Goal: Task Accomplishment & Management: Use online tool/utility

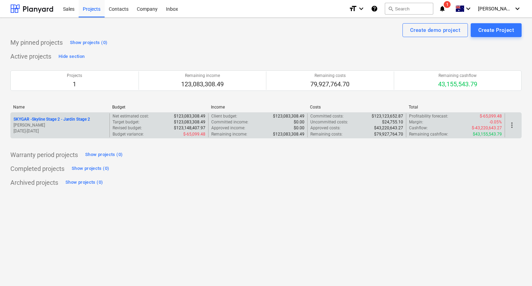
click at [520, 128] on div "more_vert" at bounding box center [513, 125] width 17 height 24
click at [514, 126] on span "more_vert" at bounding box center [512, 125] width 8 height 8
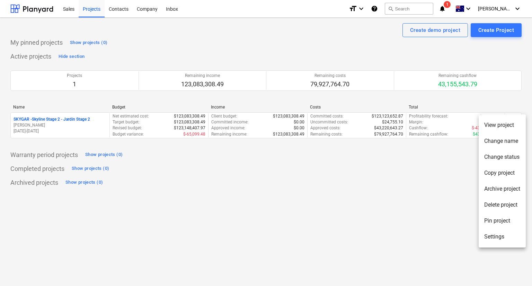
click at [419, 194] on div at bounding box center [266, 143] width 532 height 286
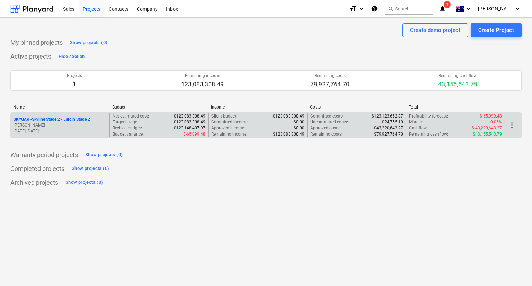
click at [78, 120] on p "SKYGAR - Skyline Stage 2 - Jardin Stage 2" at bounding box center [52, 119] width 77 height 6
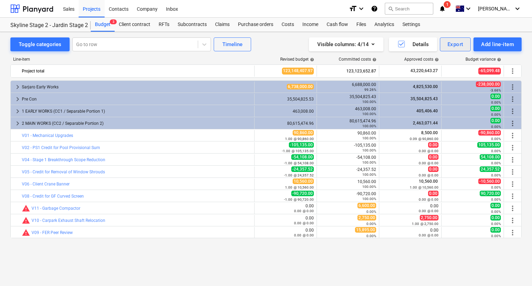
click at [449, 47] on div "Export" at bounding box center [456, 44] width 16 height 9
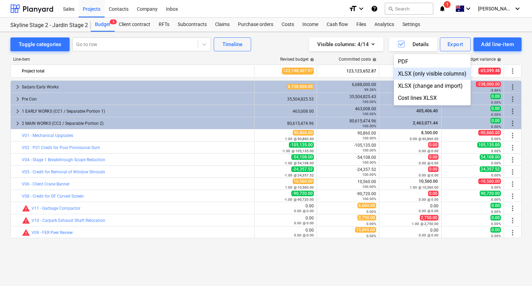
click at [440, 72] on div "XLSX (only visible columns)" at bounding box center [432, 74] width 77 height 12
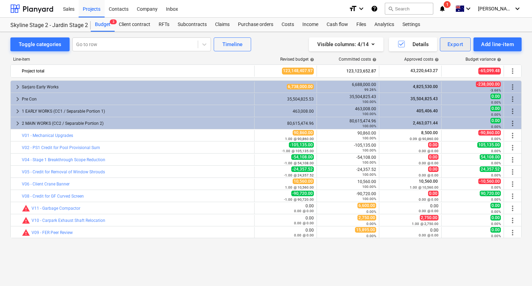
click at [451, 43] on div "Export" at bounding box center [456, 44] width 16 height 9
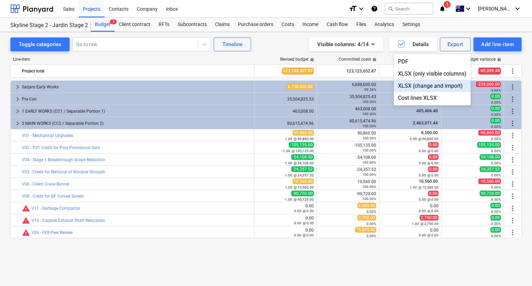
click at [442, 85] on div "XLSX (change and import)" at bounding box center [432, 86] width 77 height 12
